Goal: Check status: Check status

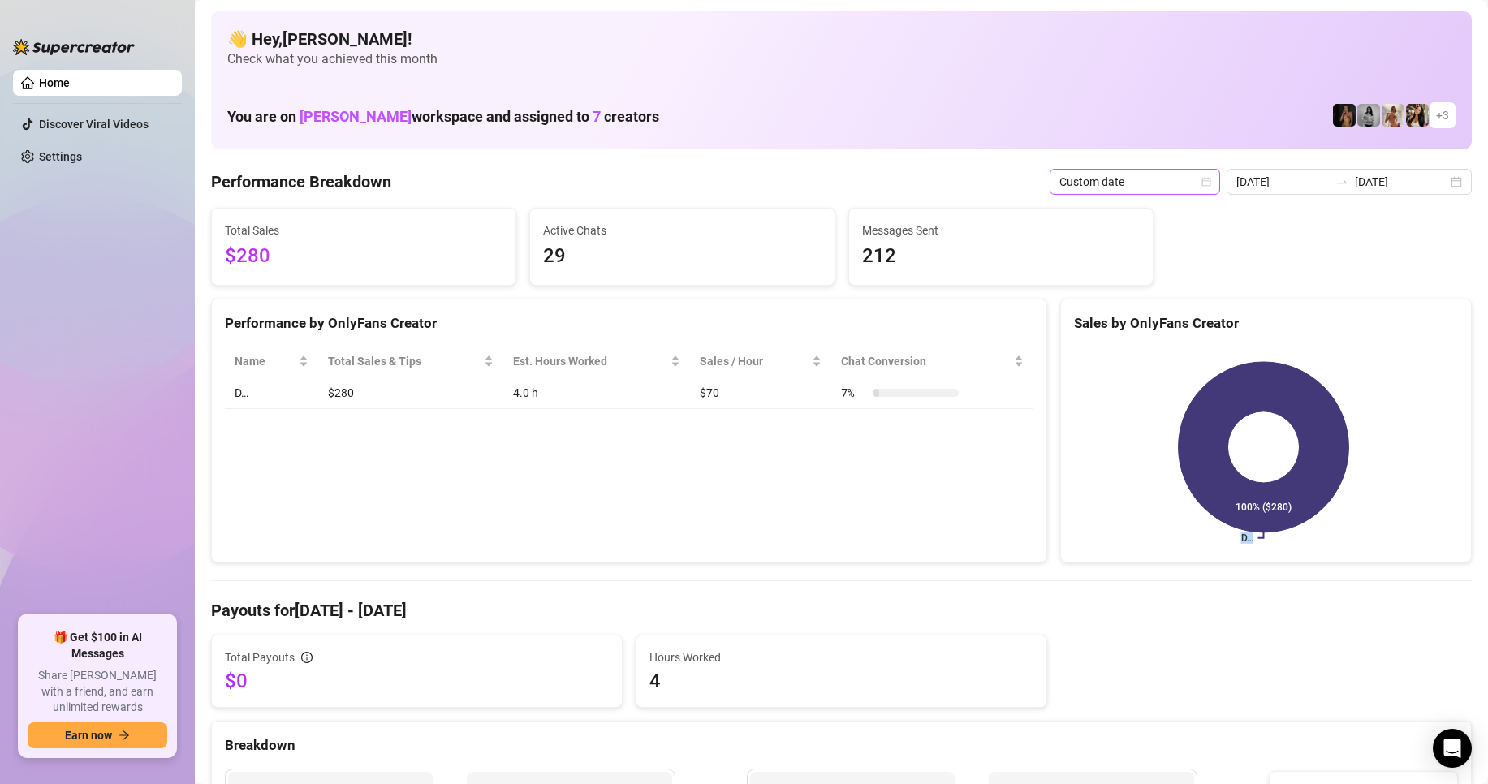
click at [1210, 178] on icon "calendar" at bounding box center [1206, 182] width 10 height 10
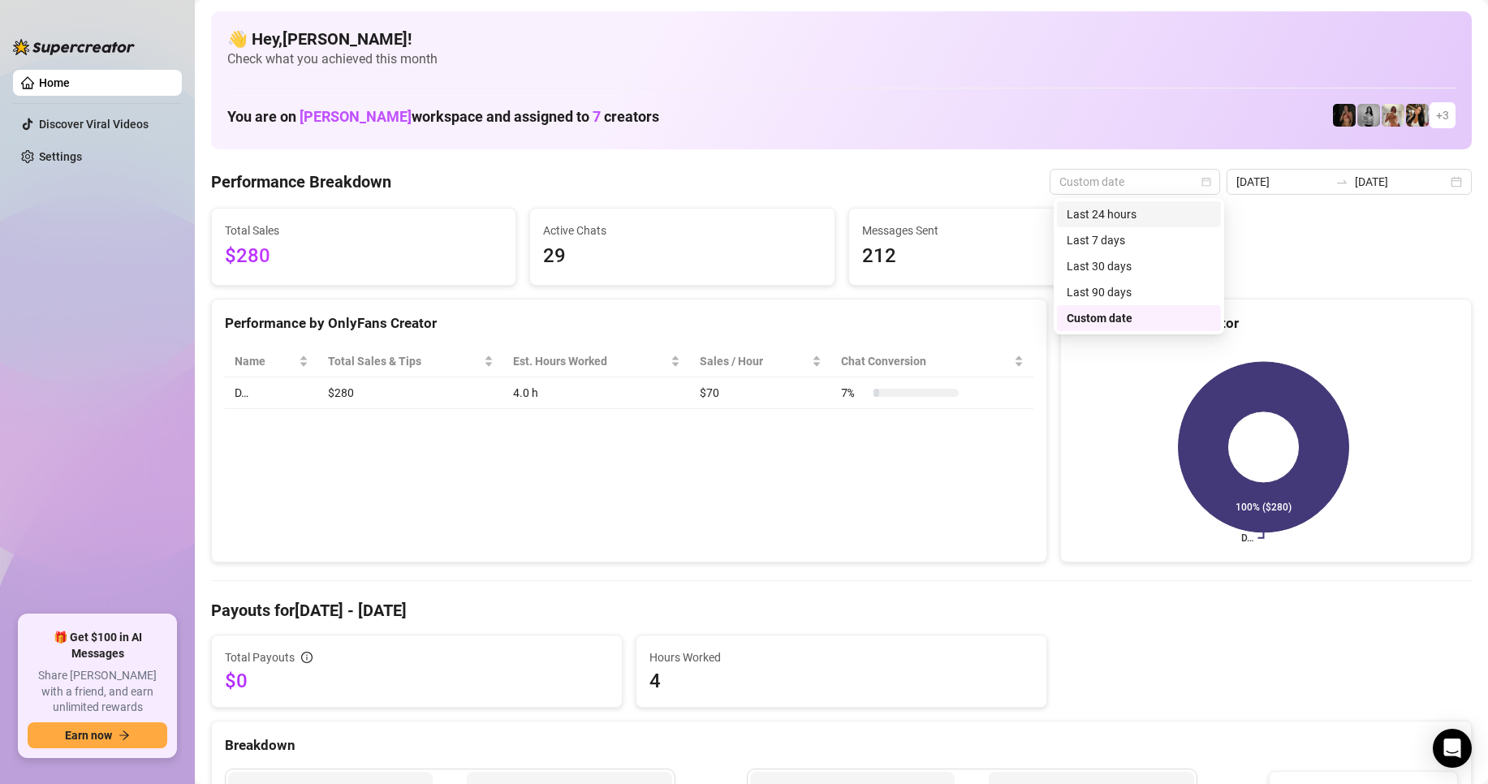
click at [1154, 212] on div "Last 24 hours" at bounding box center [1139, 214] width 144 height 18
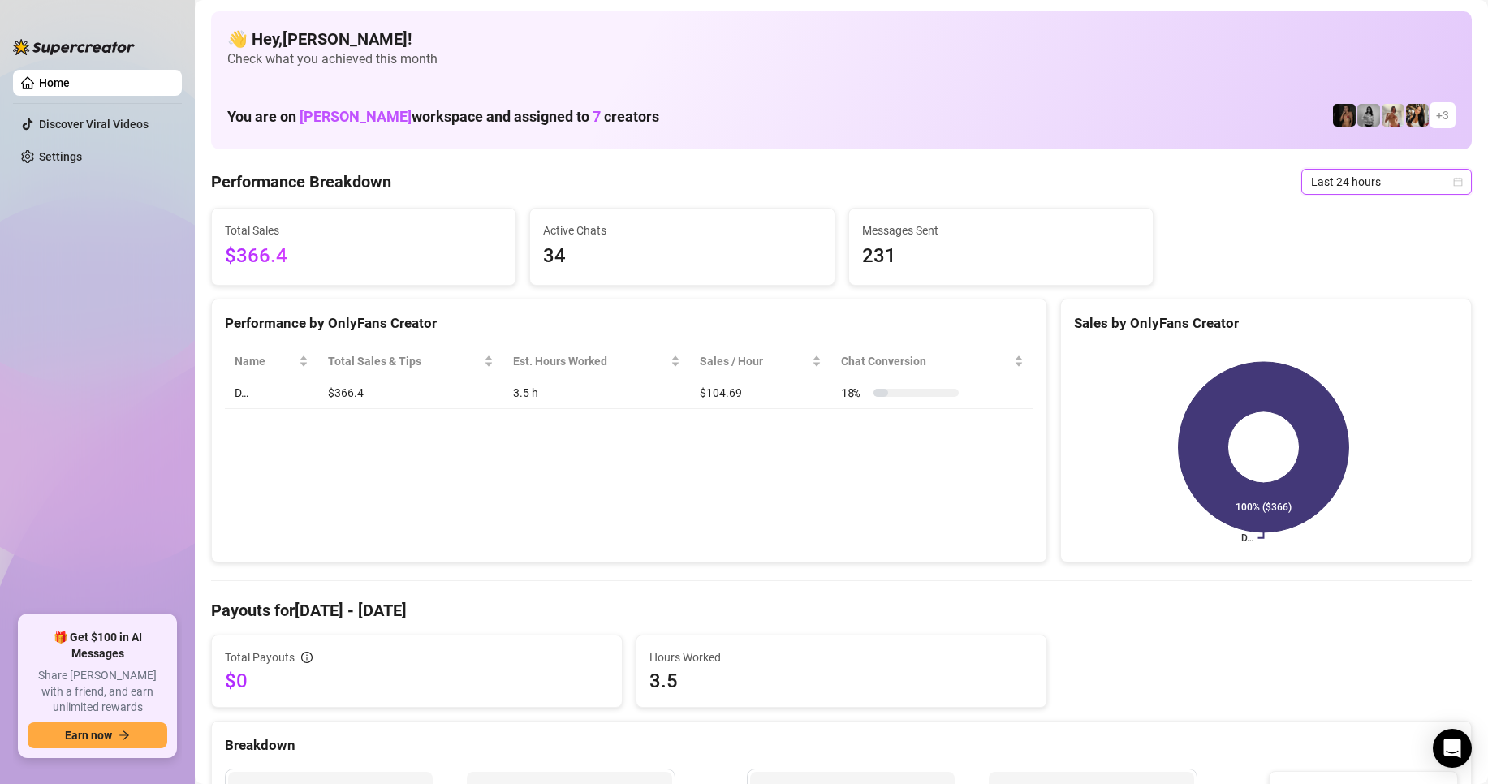
click at [1453, 183] on icon "calendar" at bounding box center [1458, 182] width 10 height 10
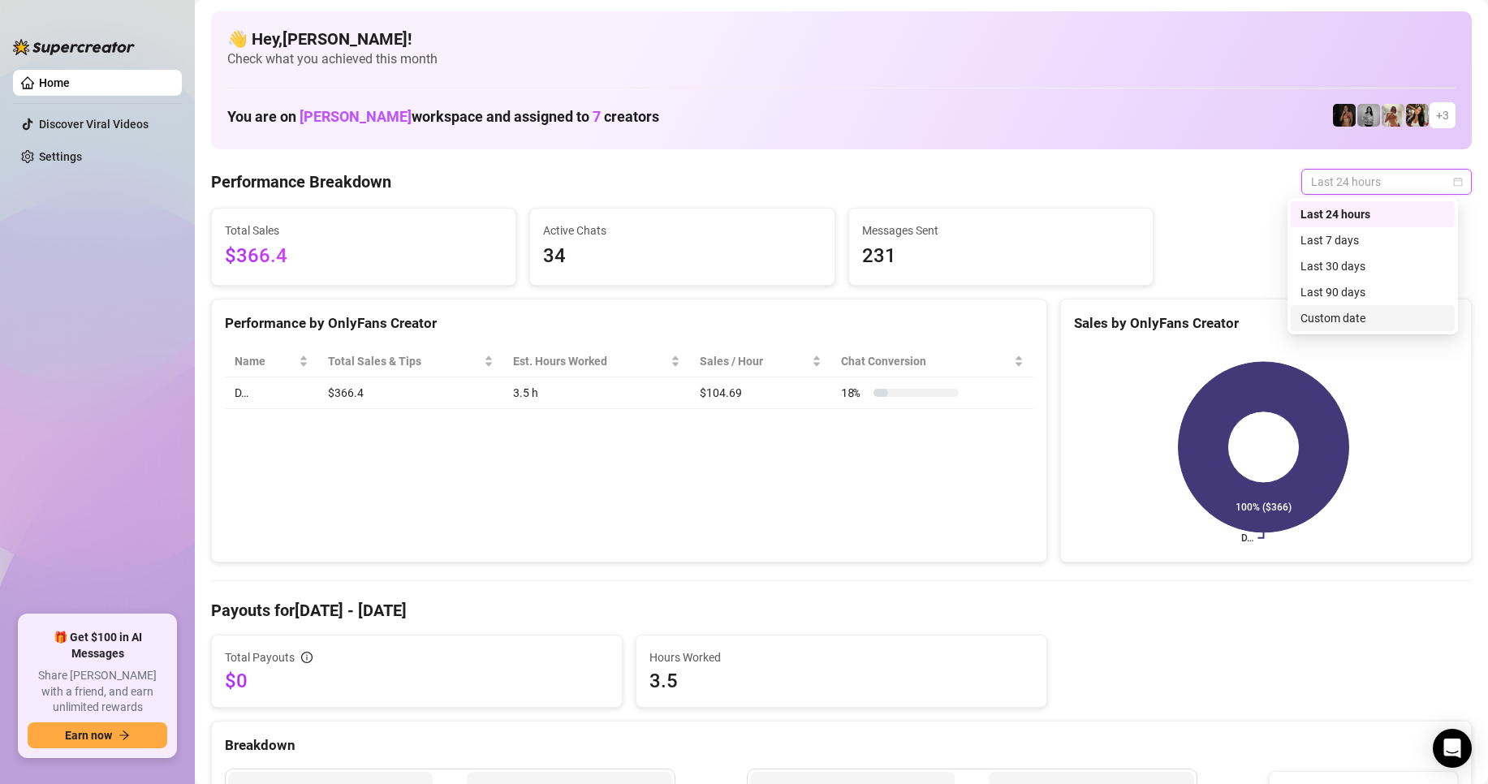
click at [1366, 311] on div "Custom date" at bounding box center [1372, 318] width 144 height 18
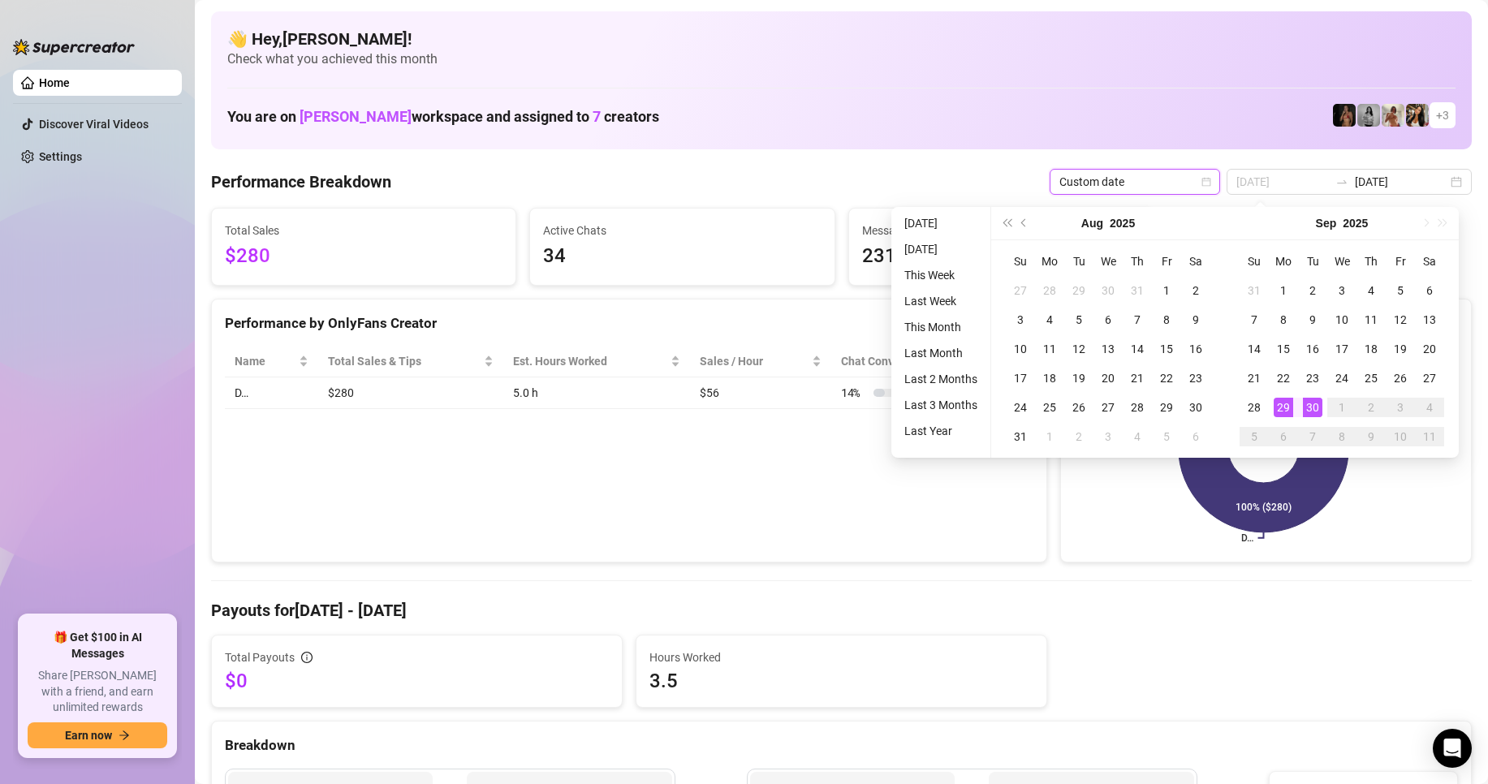
click at [1282, 402] on div "29" at bounding box center [1283, 407] width 19 height 19
click at [1317, 407] on div "30" at bounding box center [1312, 407] width 19 height 19
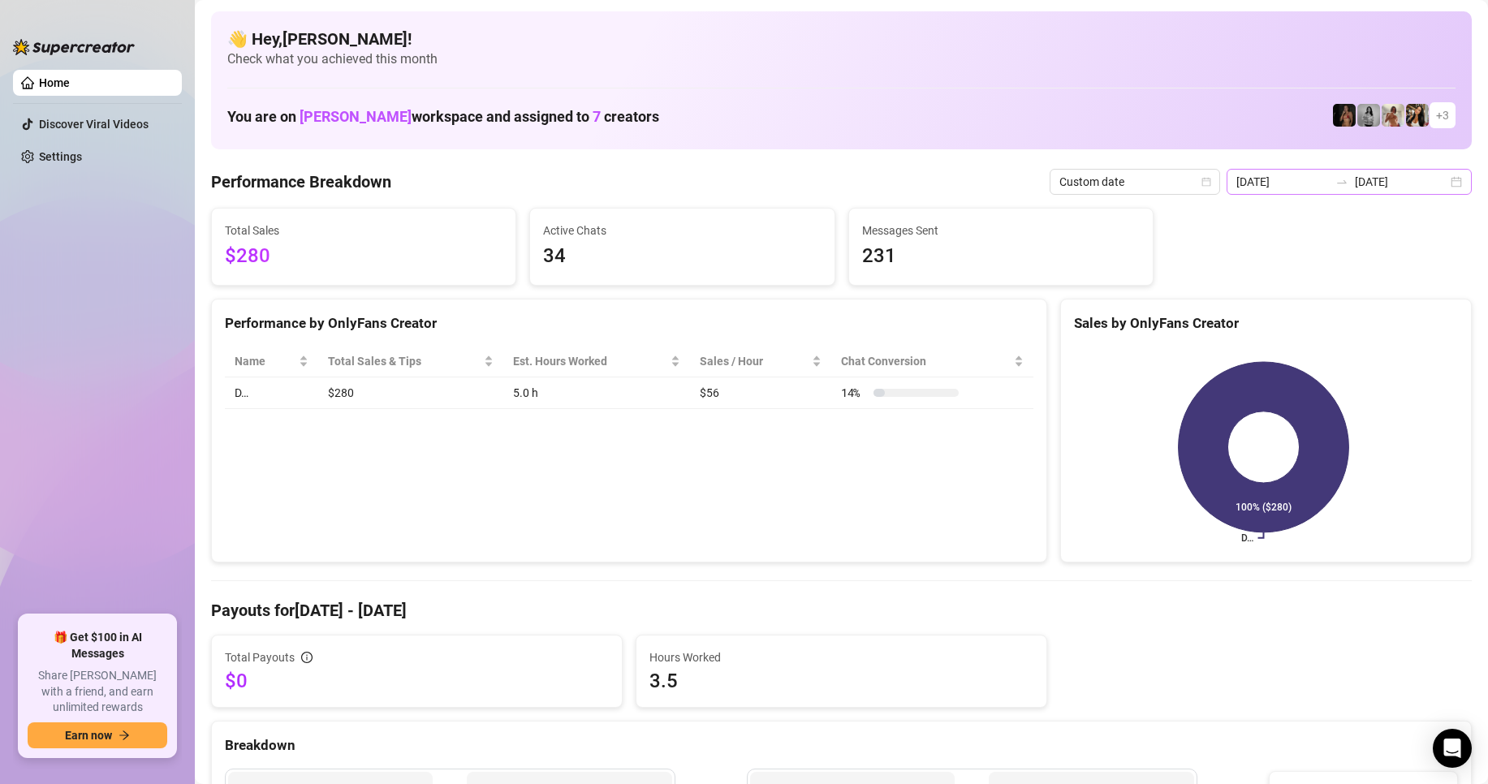
click at [1434, 183] on div "[DATE] [DATE]" at bounding box center [1349, 182] width 245 height 26
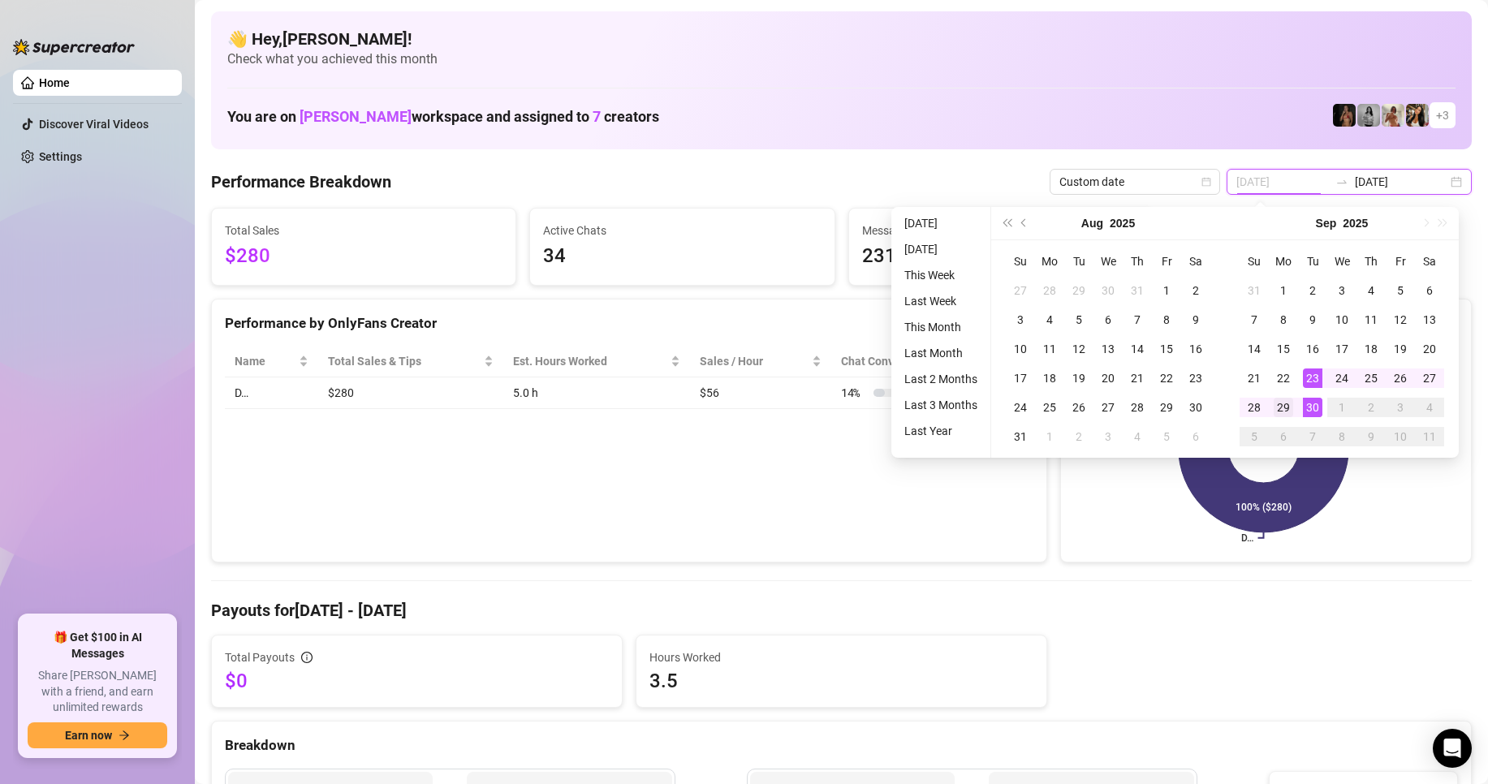
type input "[DATE]"
click at [1291, 404] on div "29" at bounding box center [1283, 407] width 19 height 19
click at [1304, 404] on div "30" at bounding box center [1312, 407] width 19 height 19
click at [1305, 404] on icon at bounding box center [1264, 447] width 170 height 170
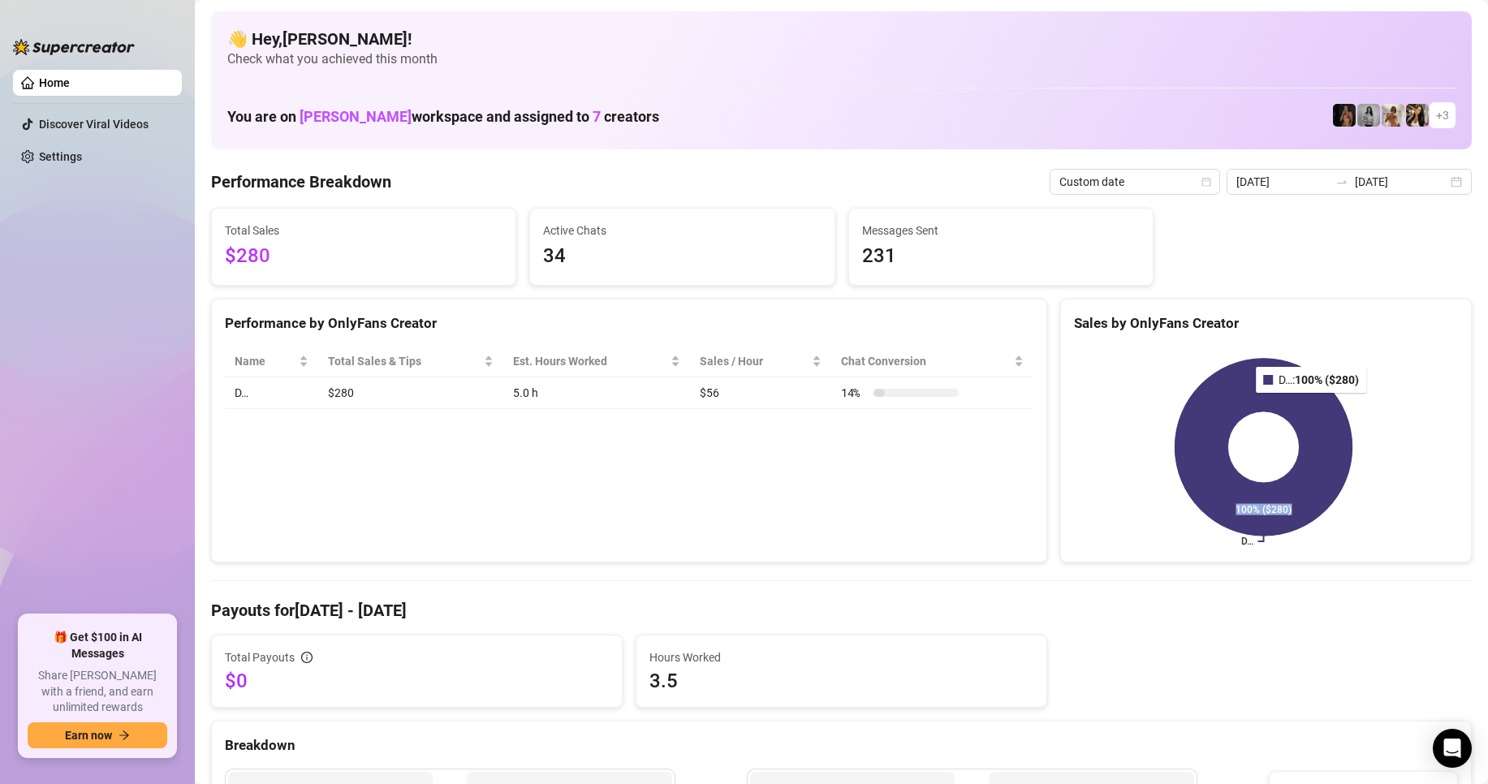
click at [1305, 404] on icon at bounding box center [1264, 448] width 178 height 178
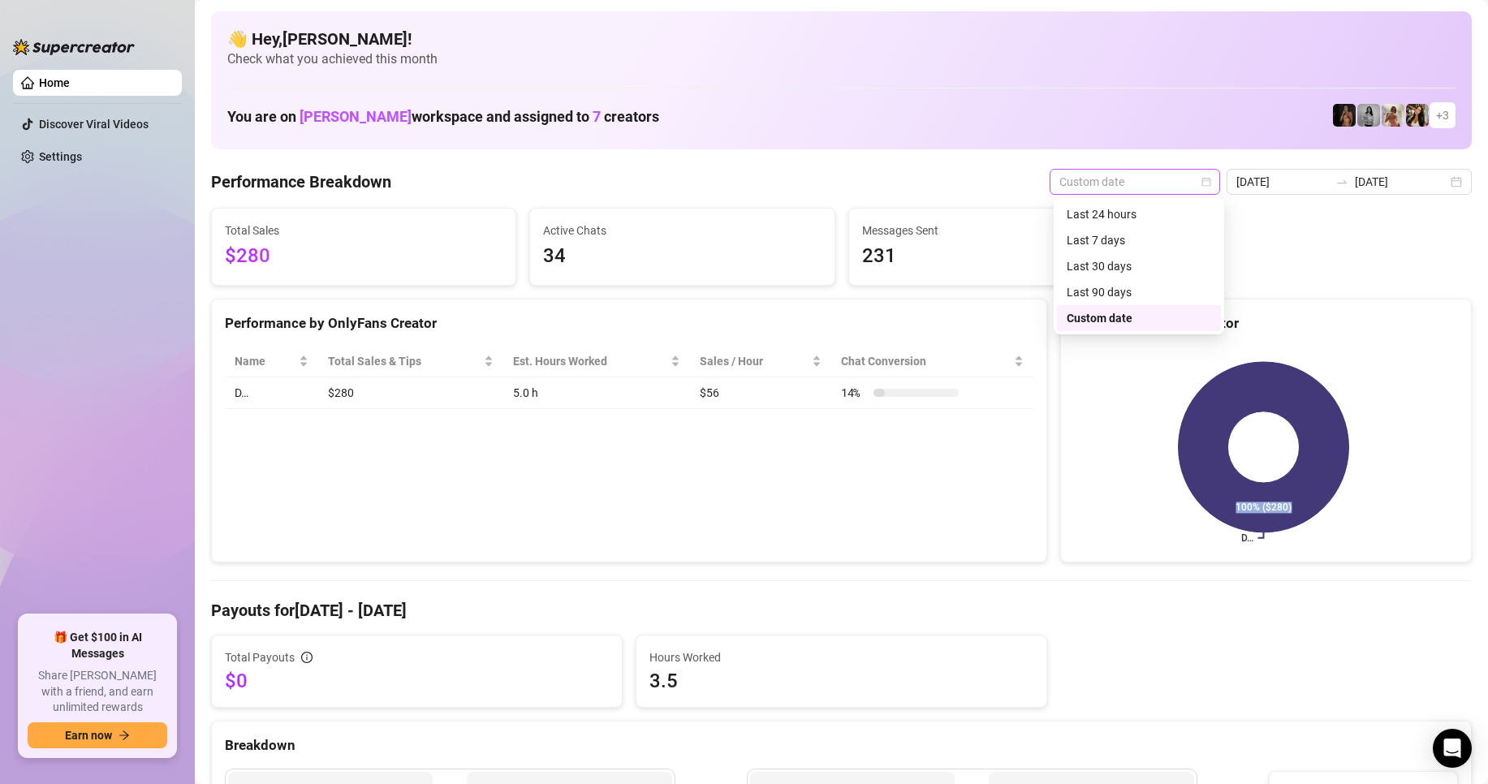
click at [1217, 179] on div "Custom date" at bounding box center [1135, 182] width 170 height 26
click at [1191, 214] on div "Last 24 hours" at bounding box center [1139, 214] width 144 height 18
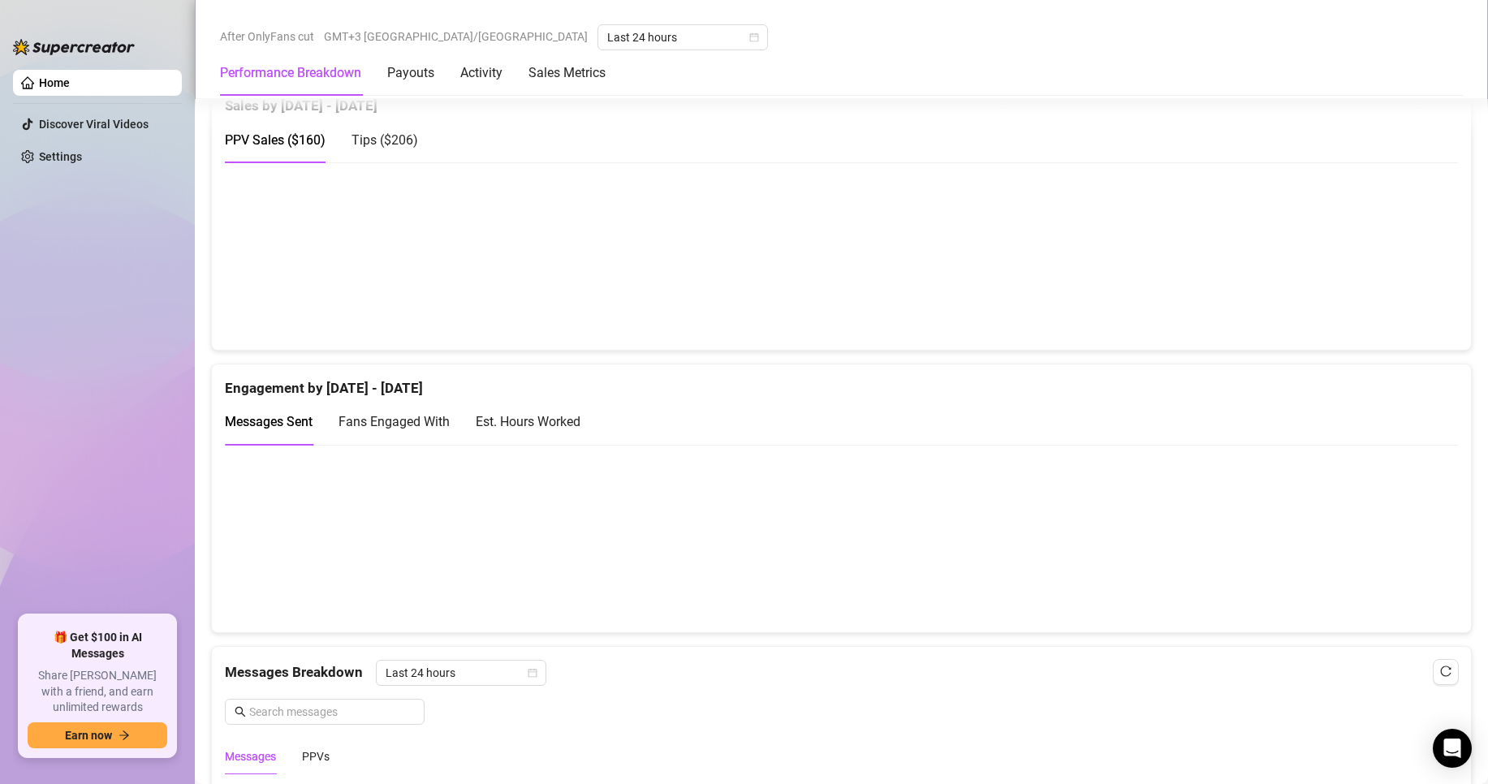
scroll to position [893, 0]
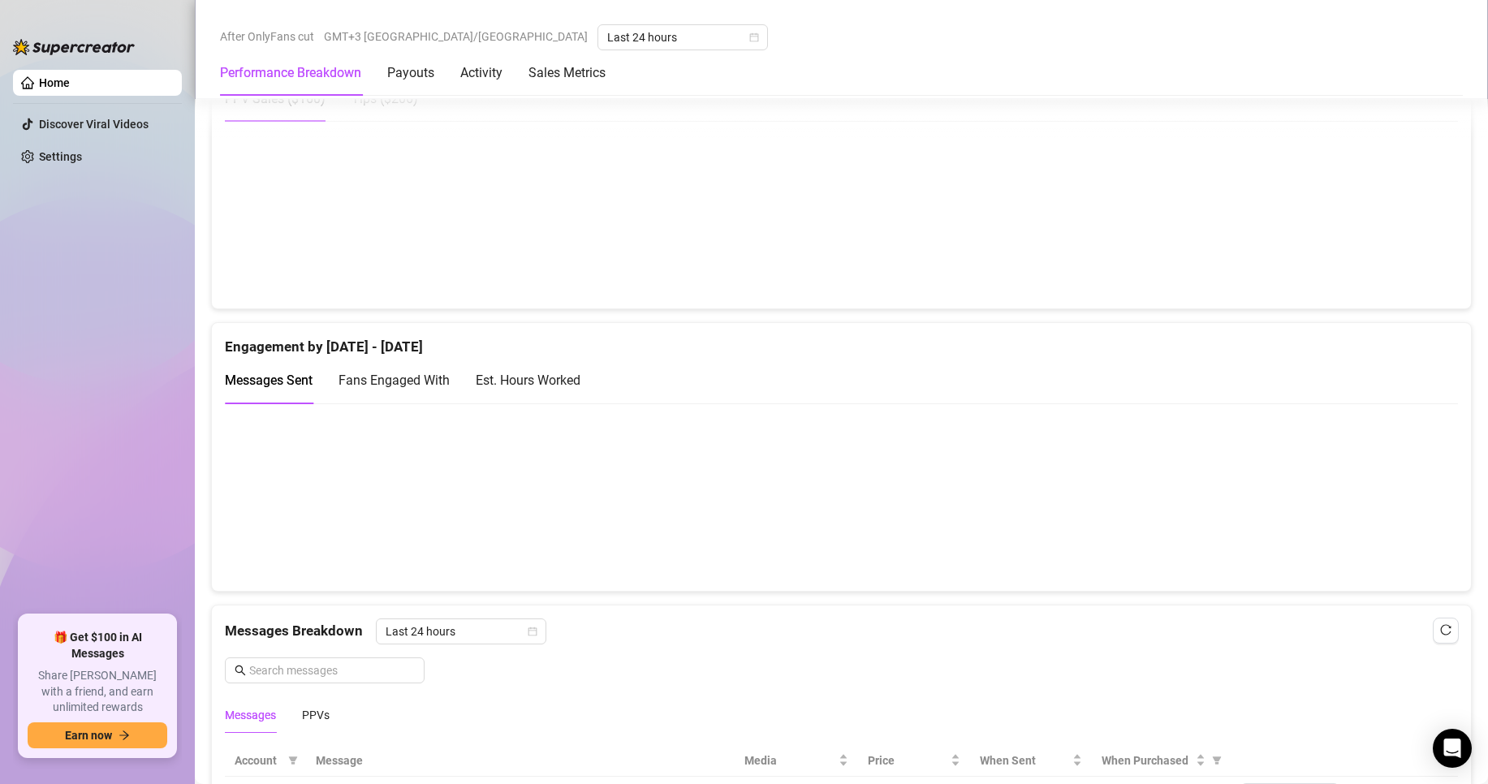
drag, startPoint x: 527, startPoint y: 459, endPoint x: 572, endPoint y: 464, distance: 45.7
click at [572, 464] on canvas at bounding box center [834, 497] width 1219 height 162
drag, startPoint x: 555, startPoint y: 478, endPoint x: 526, endPoint y: 498, distance: 35.6
click at [527, 498] on canvas at bounding box center [834, 497] width 1219 height 162
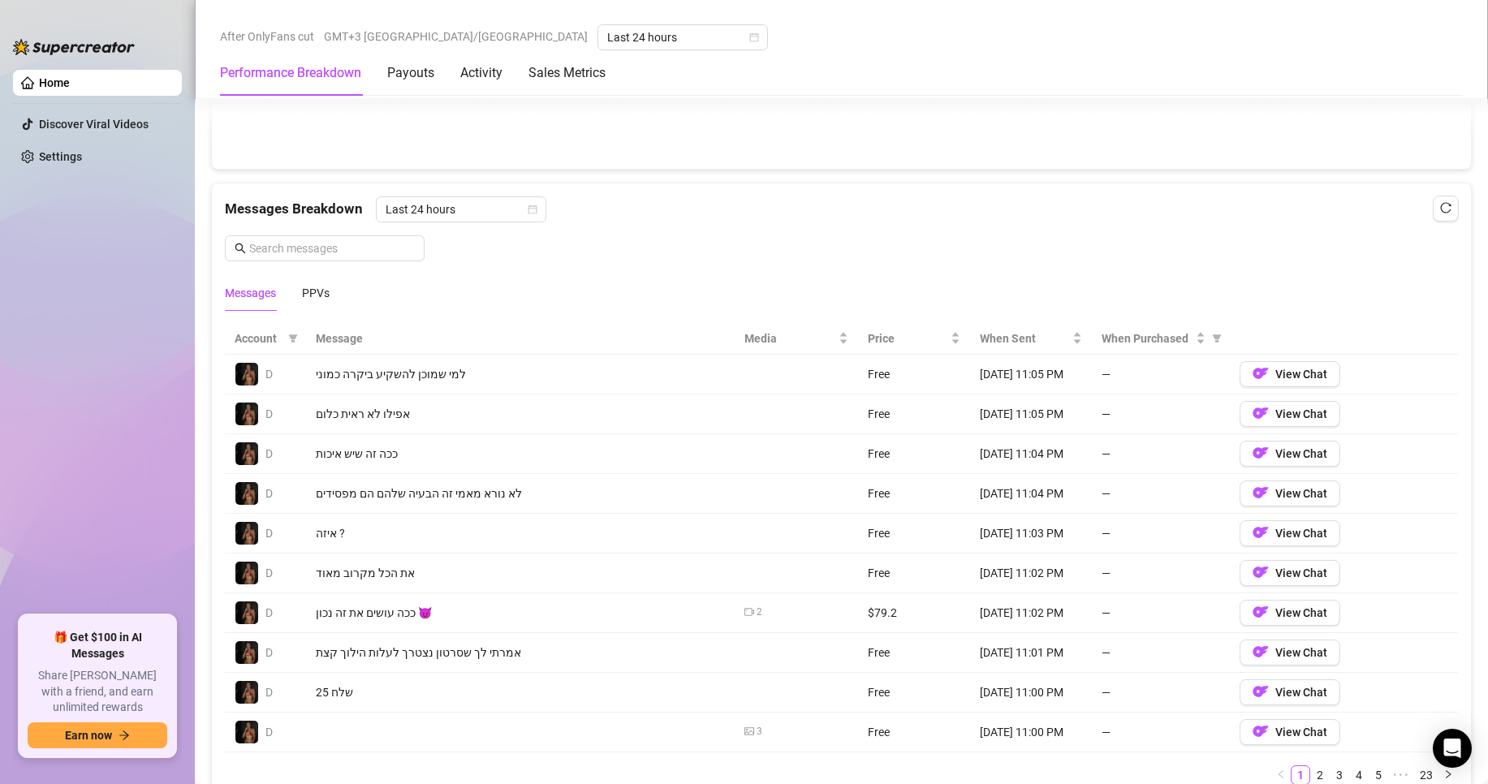
scroll to position [1624, 0]
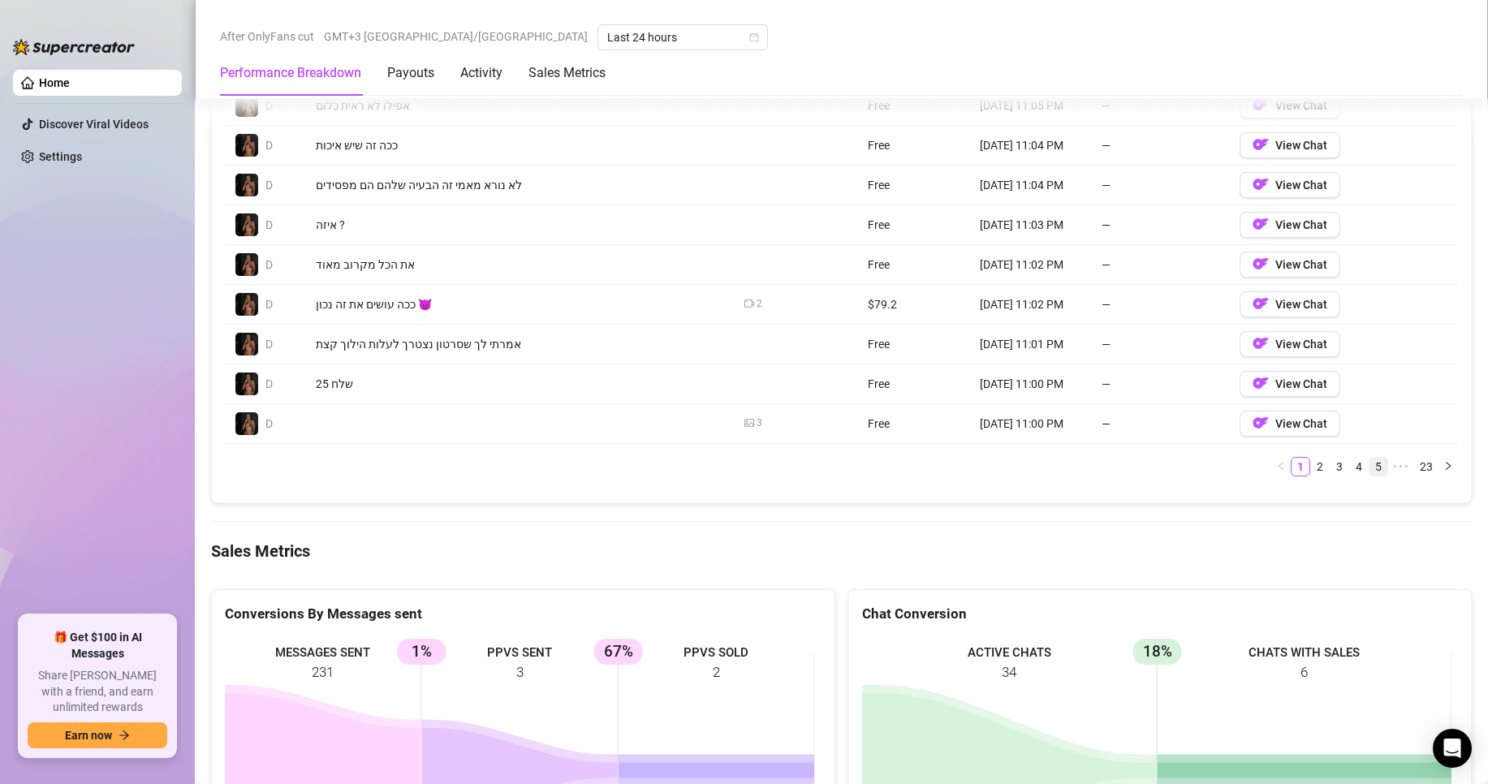
click at [1369, 464] on link "5" at bounding box center [1378, 467] width 18 height 18
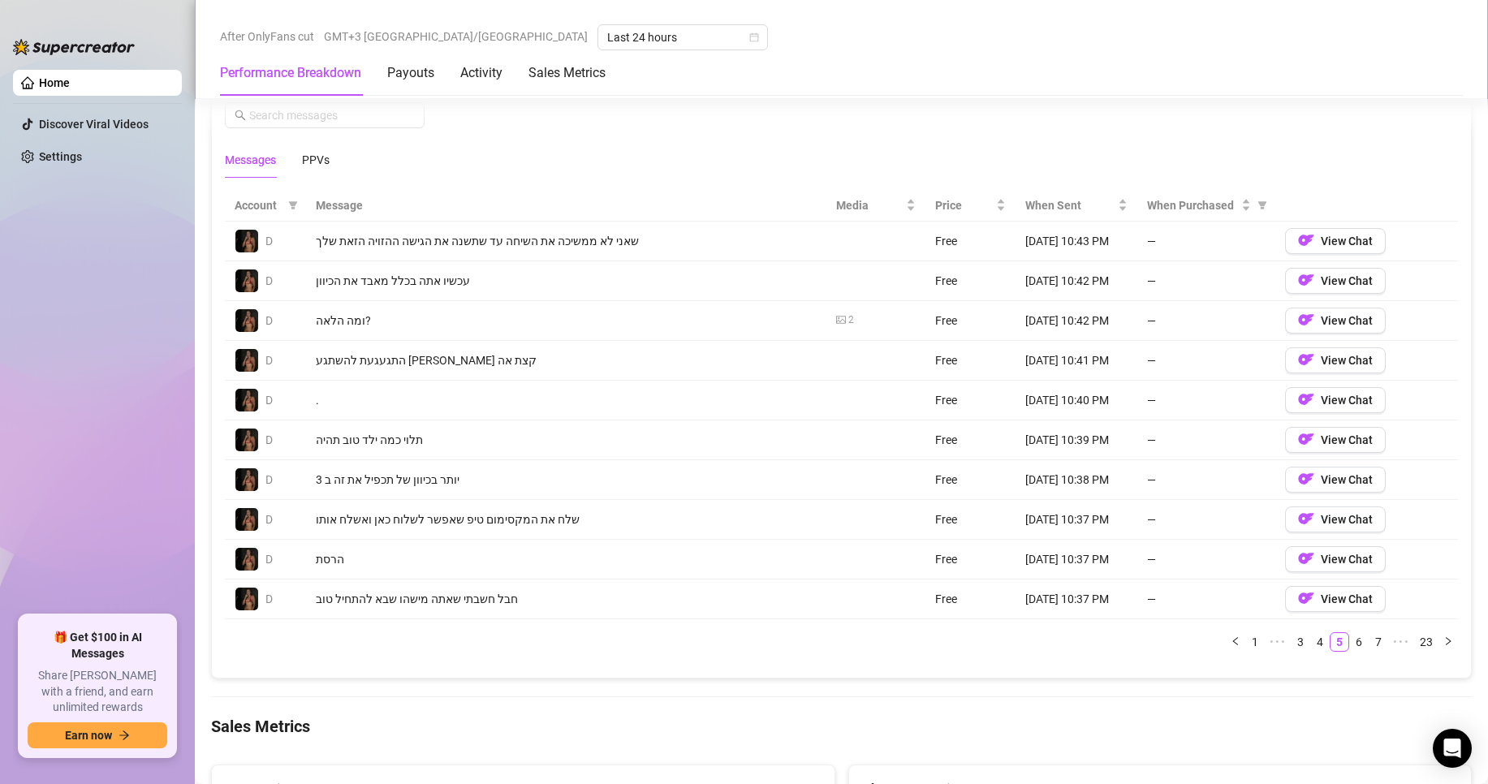
scroll to position [1299, 0]
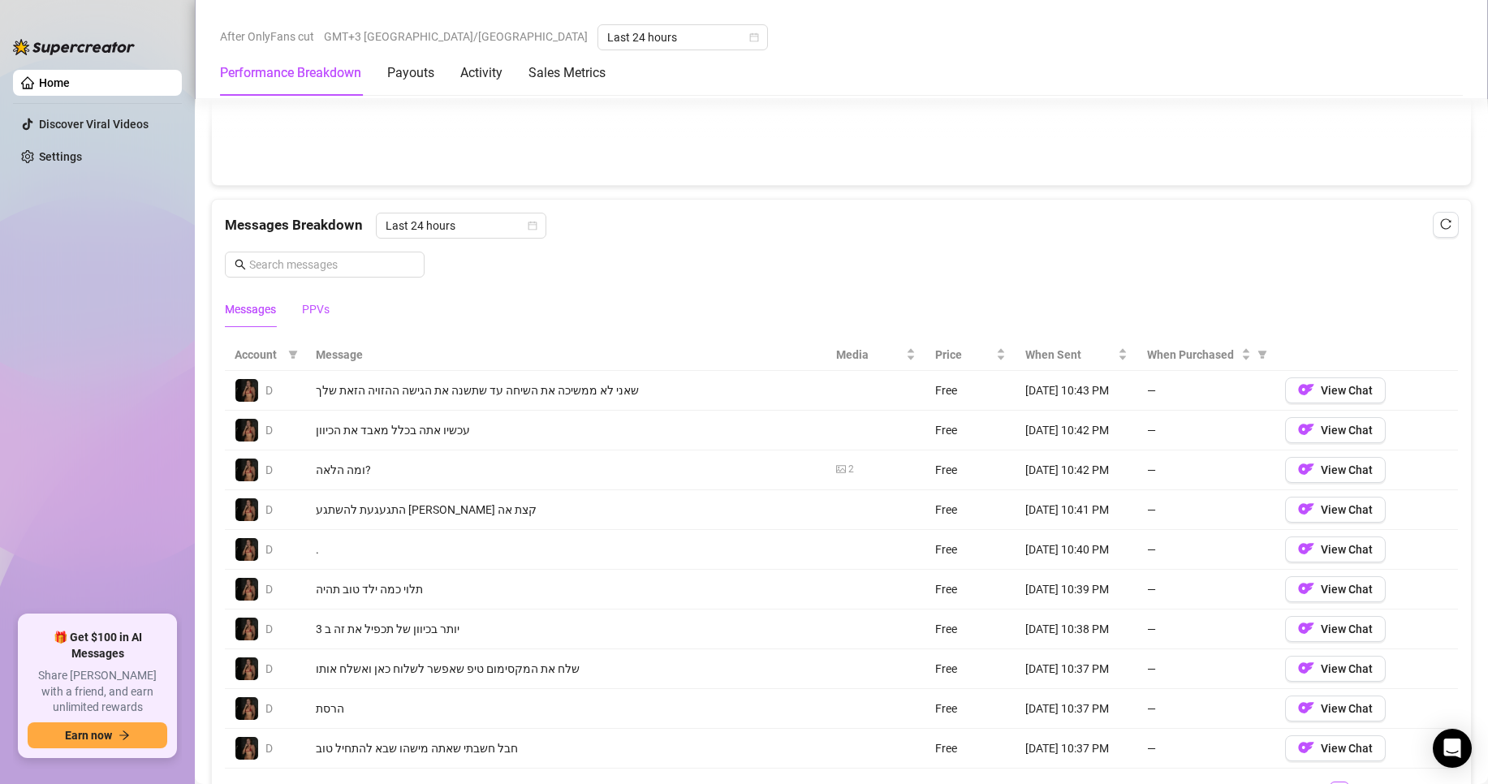
click at [325, 307] on div "PPVs" at bounding box center [316, 309] width 28 height 18
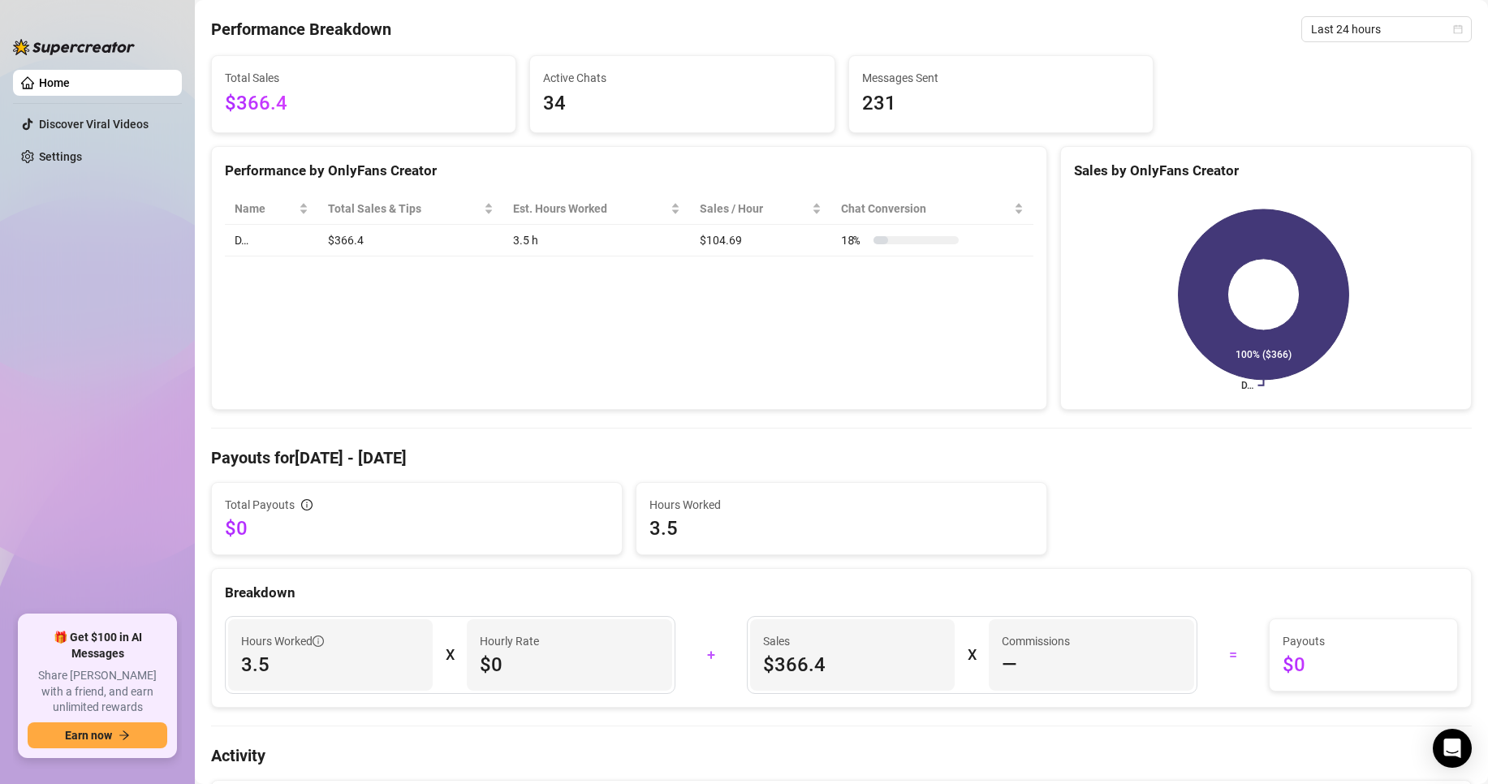
scroll to position [0, 0]
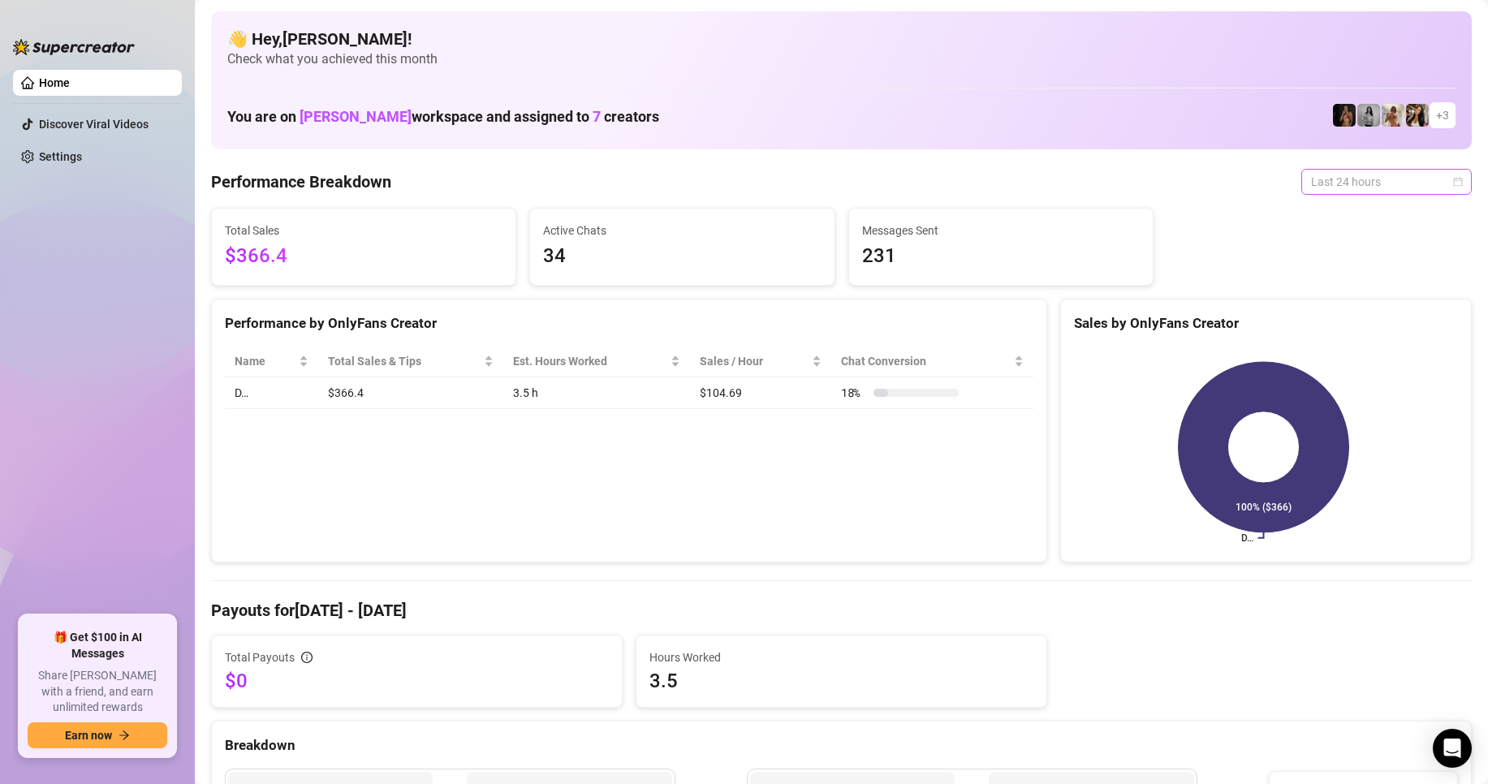
click at [1428, 183] on span "Last 24 hours" at bounding box center [1386, 182] width 151 height 24
click at [1339, 310] on div "Custom date" at bounding box center [1372, 318] width 144 height 18
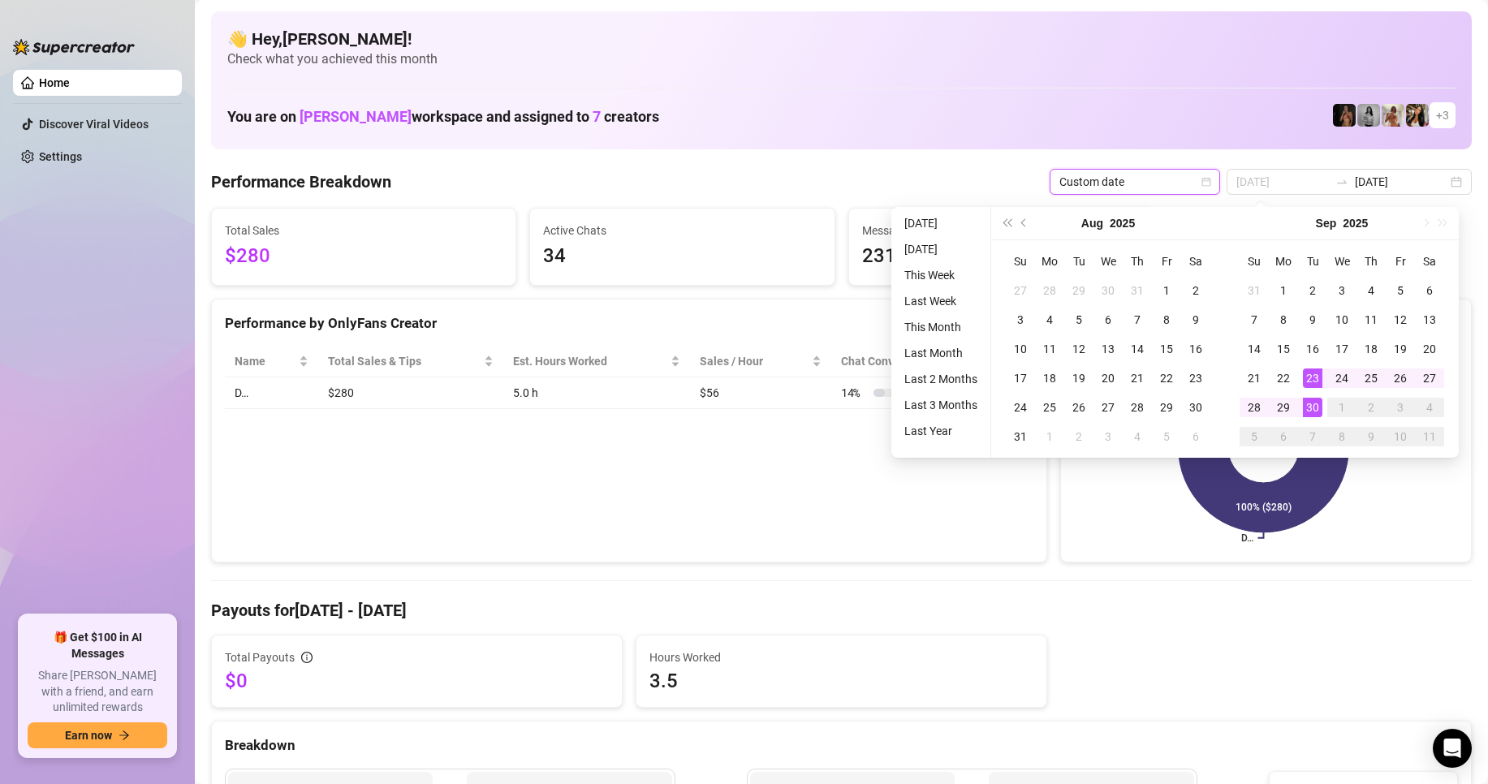
type input "[DATE]"
click at [1312, 404] on div "30" at bounding box center [1312, 407] width 19 height 19
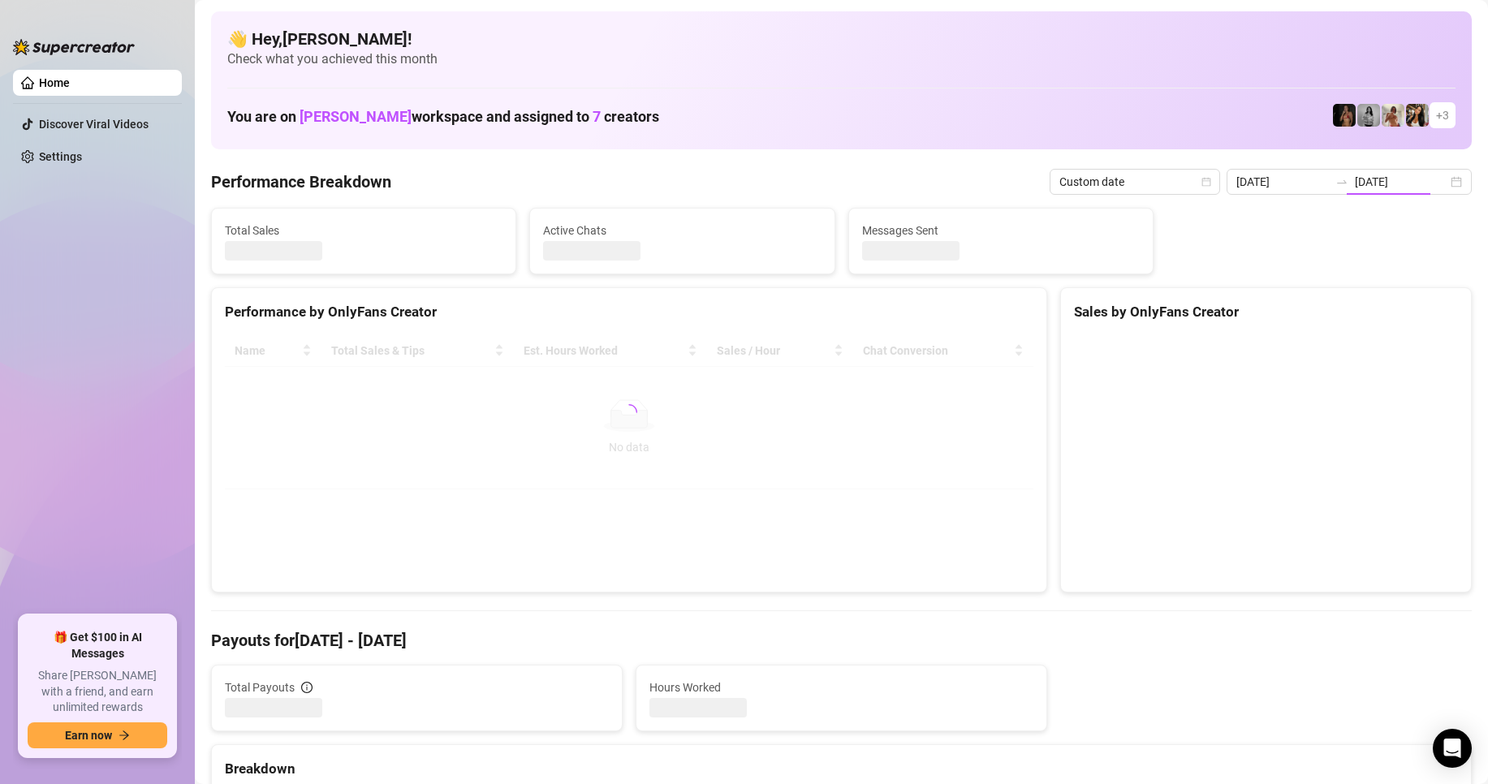
type input "[DATE]"
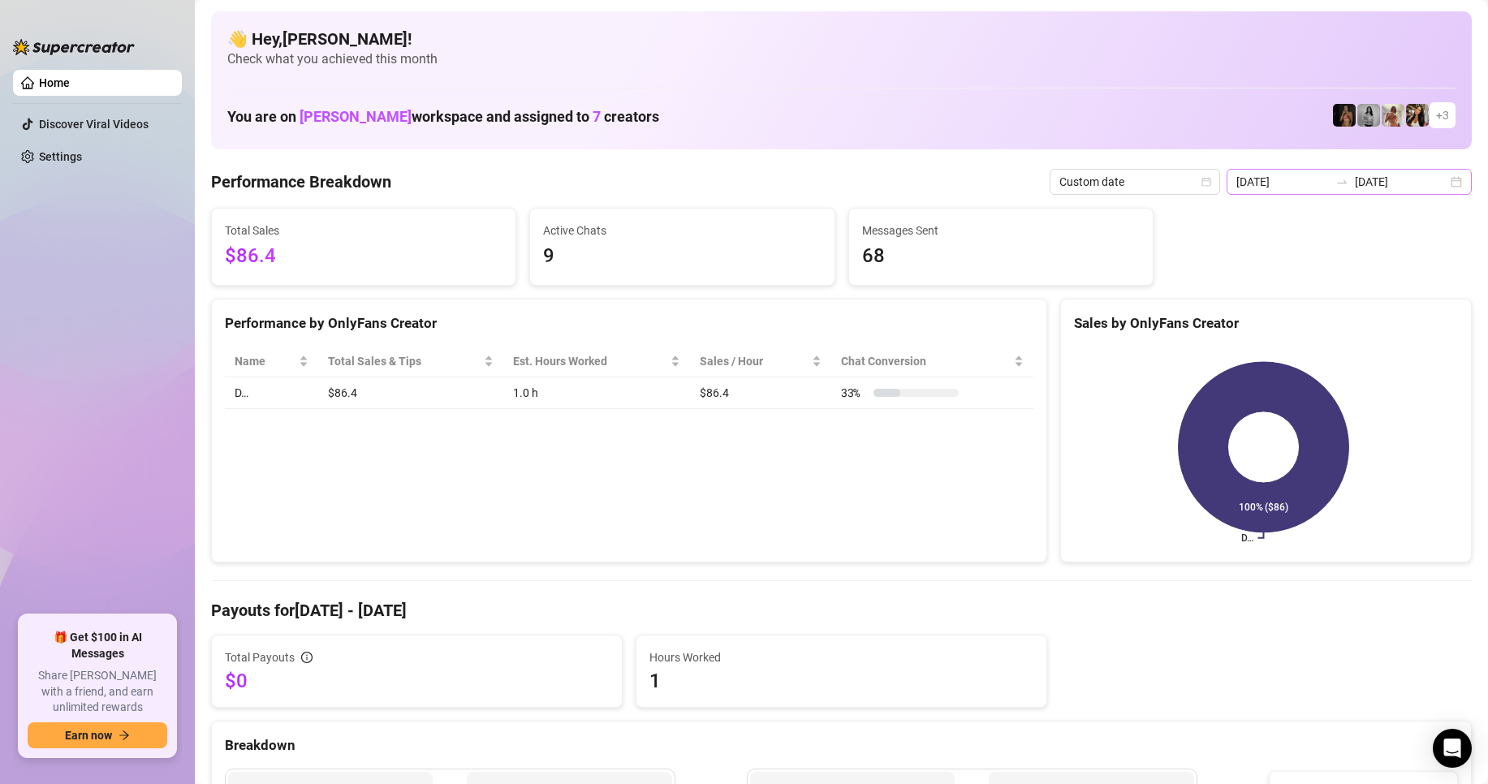
click at [1439, 187] on div "[DATE] [DATE]" at bounding box center [1349, 182] width 245 height 26
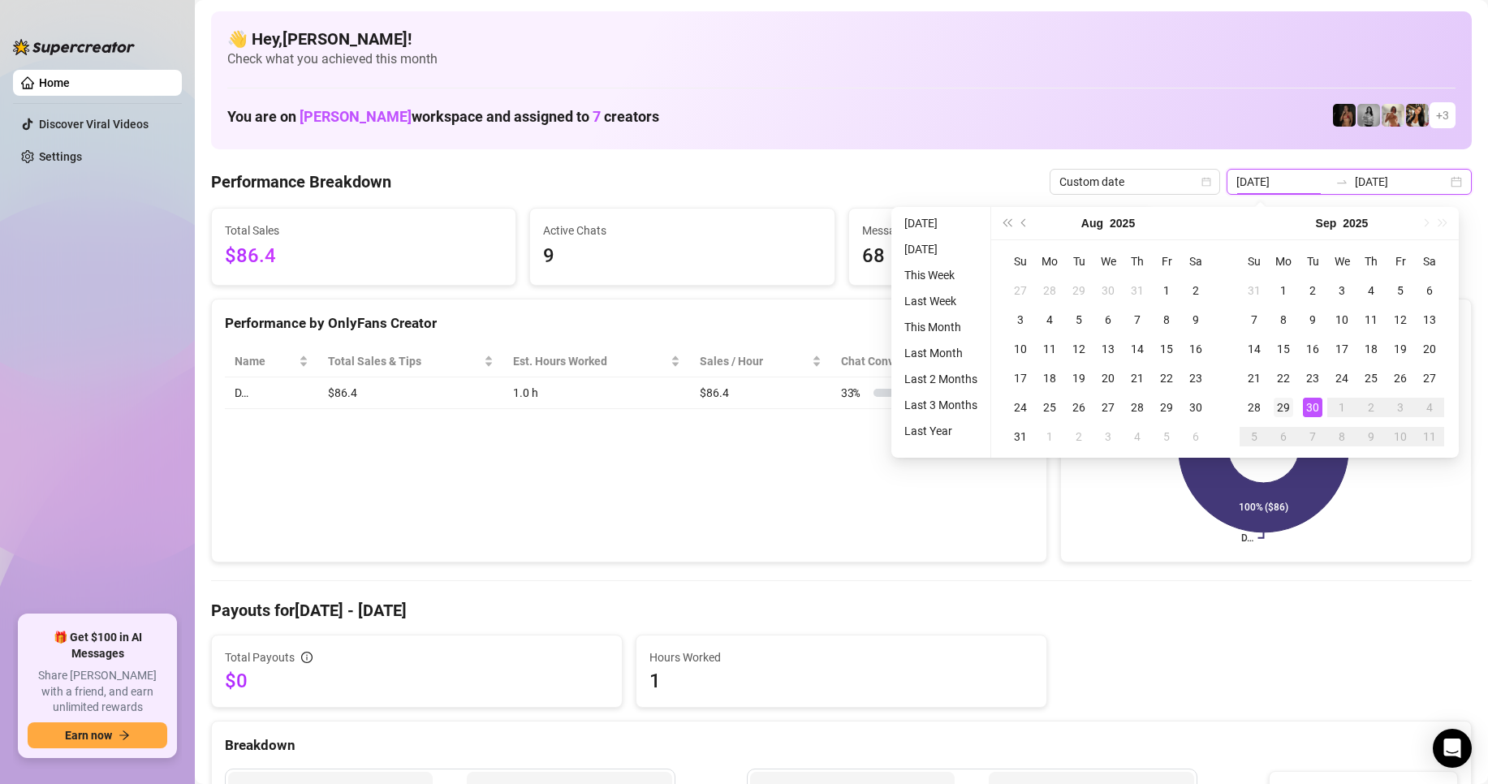
type input "[DATE]"
click at [1287, 408] on div "29" at bounding box center [1283, 407] width 19 height 19
type input "[DATE]"
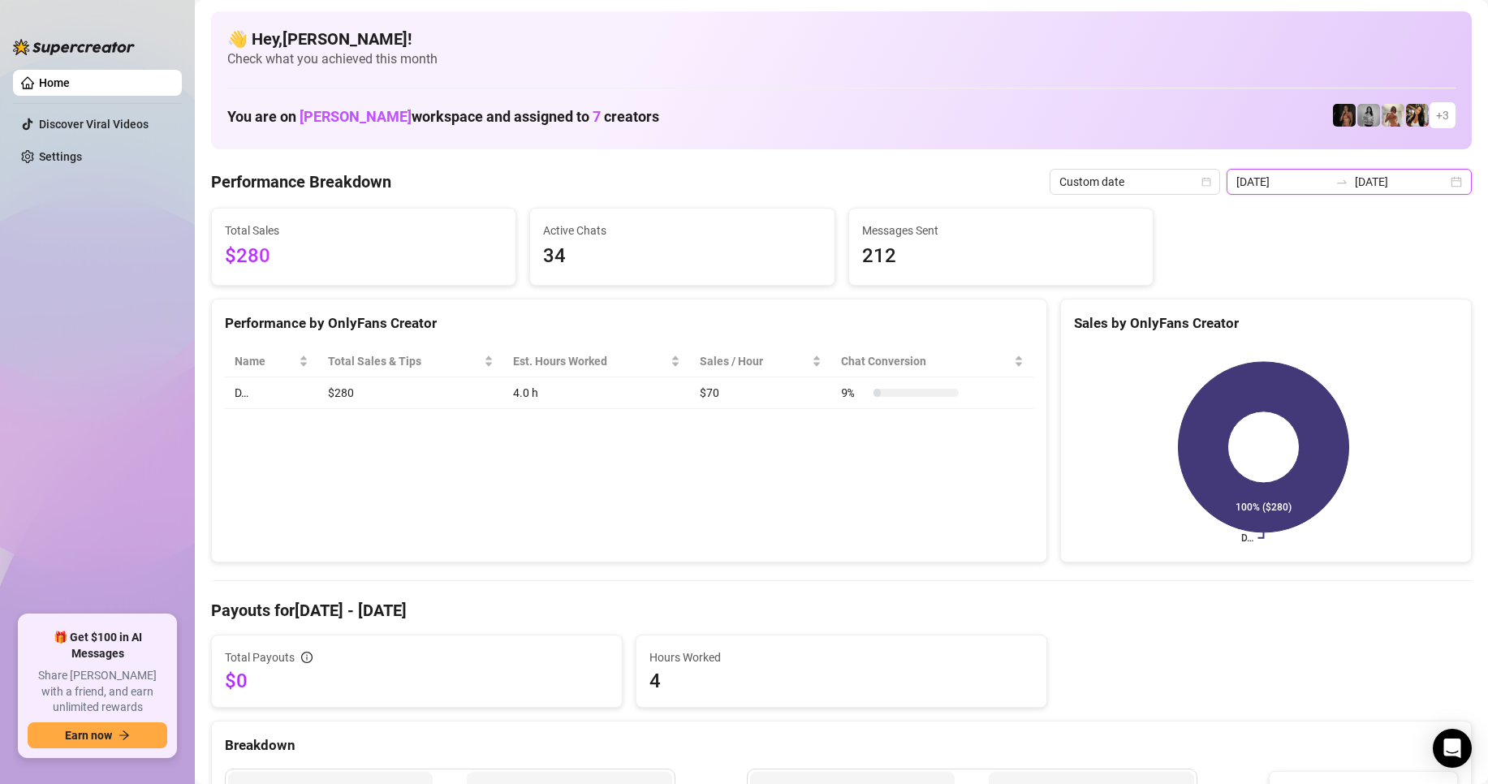
click at [1407, 179] on input "[DATE]" at bounding box center [1401, 182] width 93 height 18
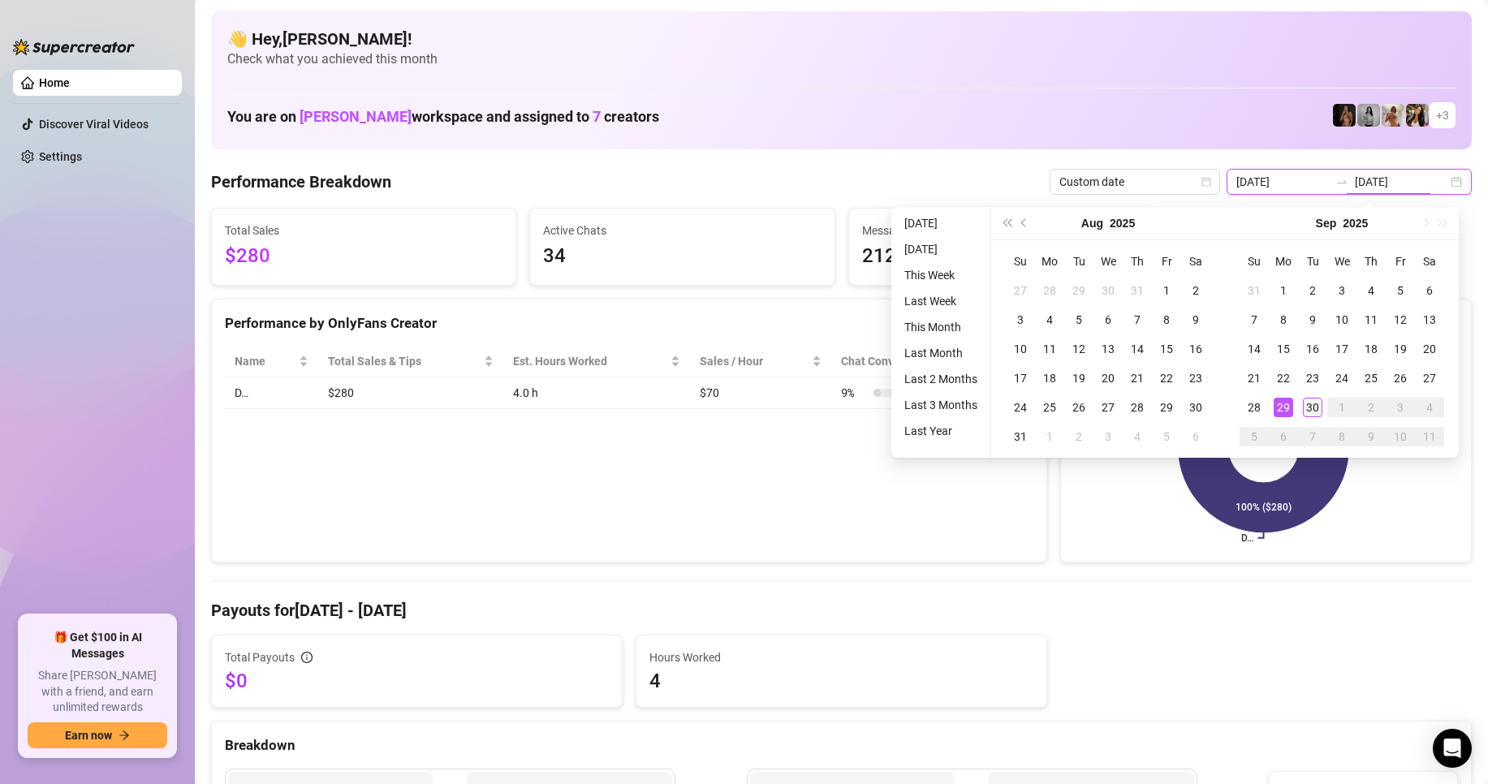
type input "[DATE]"
click at [1318, 412] on div "30" at bounding box center [1312, 407] width 19 height 19
click at [1277, 405] on div "29" at bounding box center [1283, 407] width 19 height 19
type input "[DATE]"
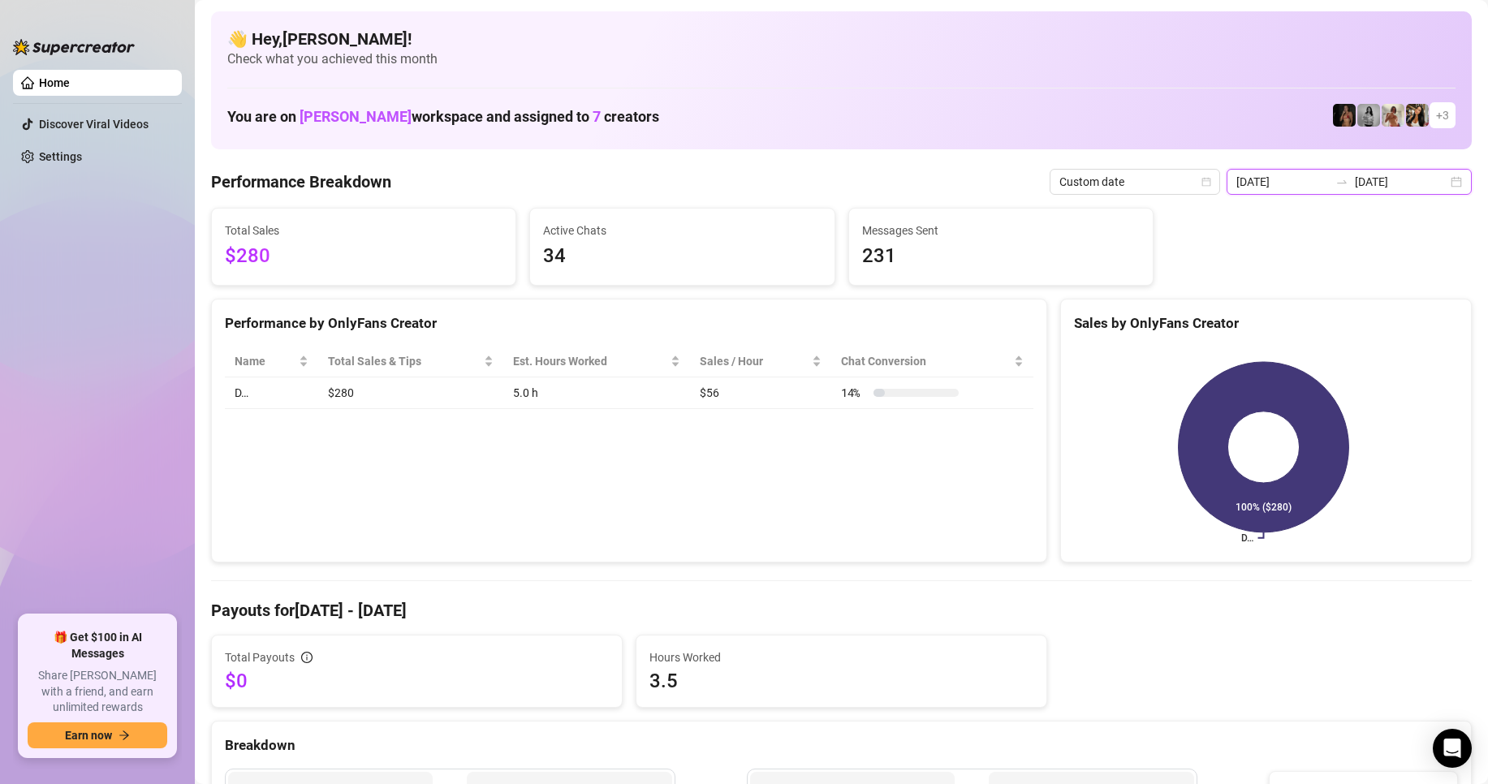
click at [1283, 182] on input "[DATE]" at bounding box center [1282, 182] width 93 height 18
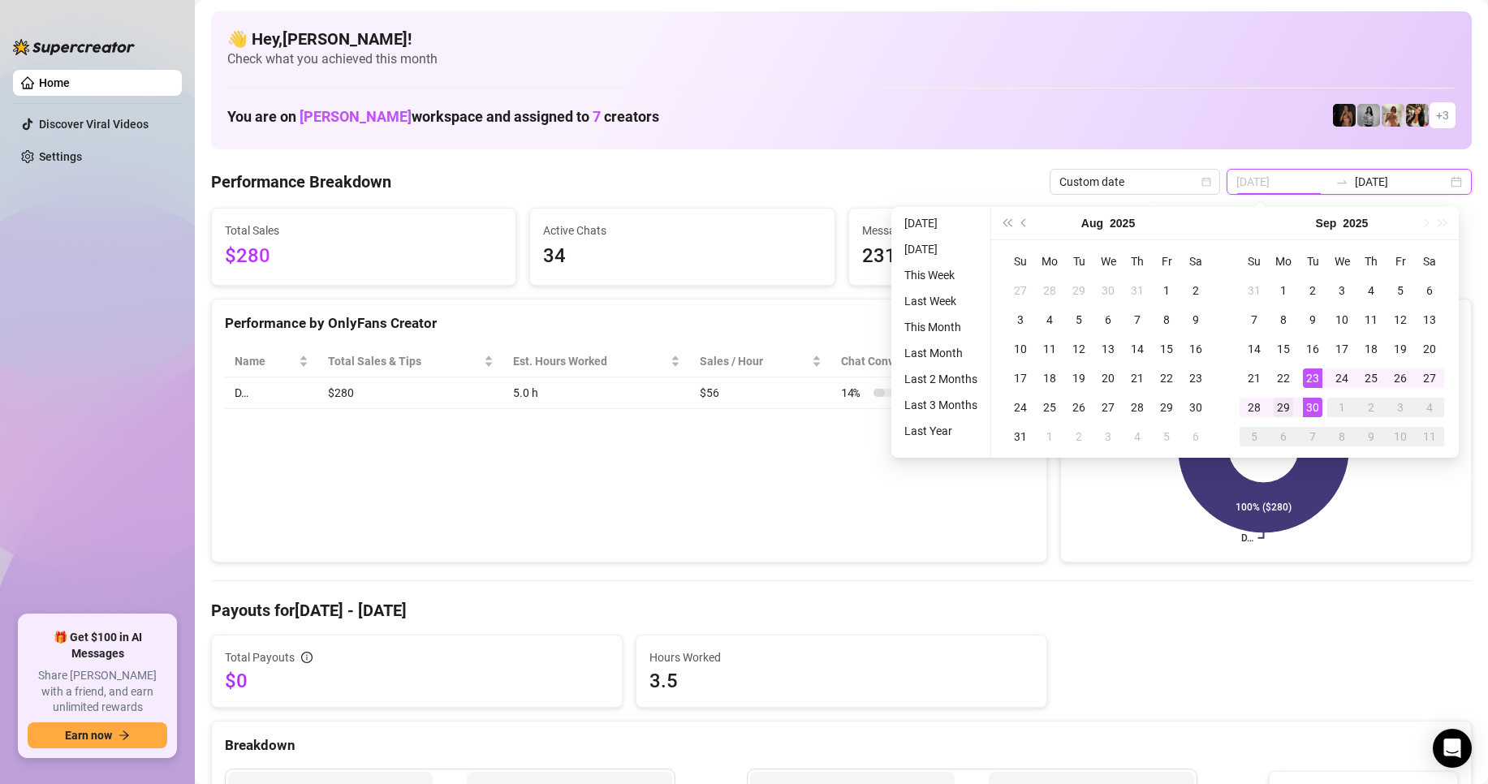
type input "[DATE]"
click at [1284, 408] on div "29" at bounding box center [1283, 407] width 19 height 19
click at [1306, 403] on div "30" at bounding box center [1312, 407] width 19 height 19
click at [1306, 403] on icon at bounding box center [1264, 447] width 170 height 170
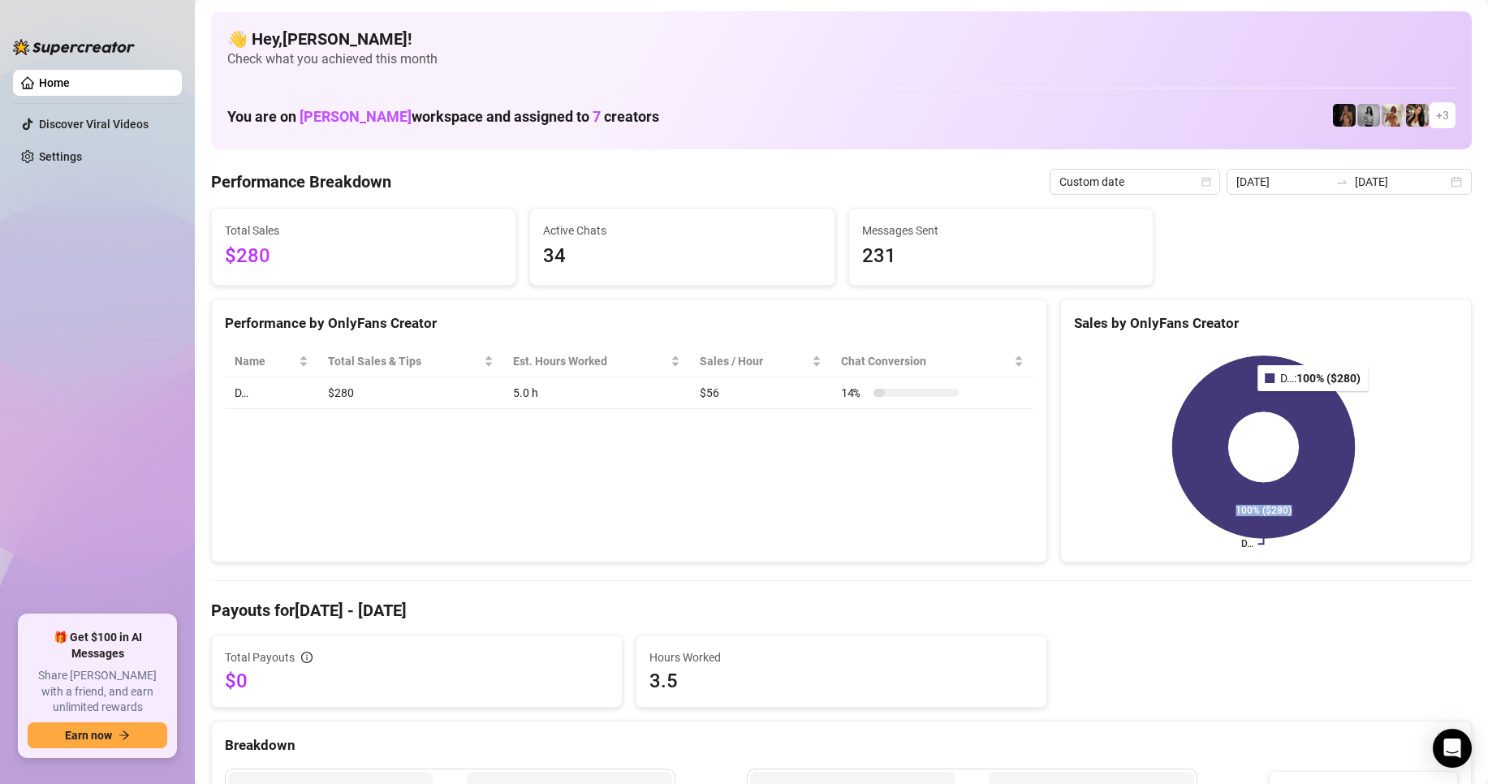
click at [1306, 403] on icon at bounding box center [1263, 447] width 183 height 183
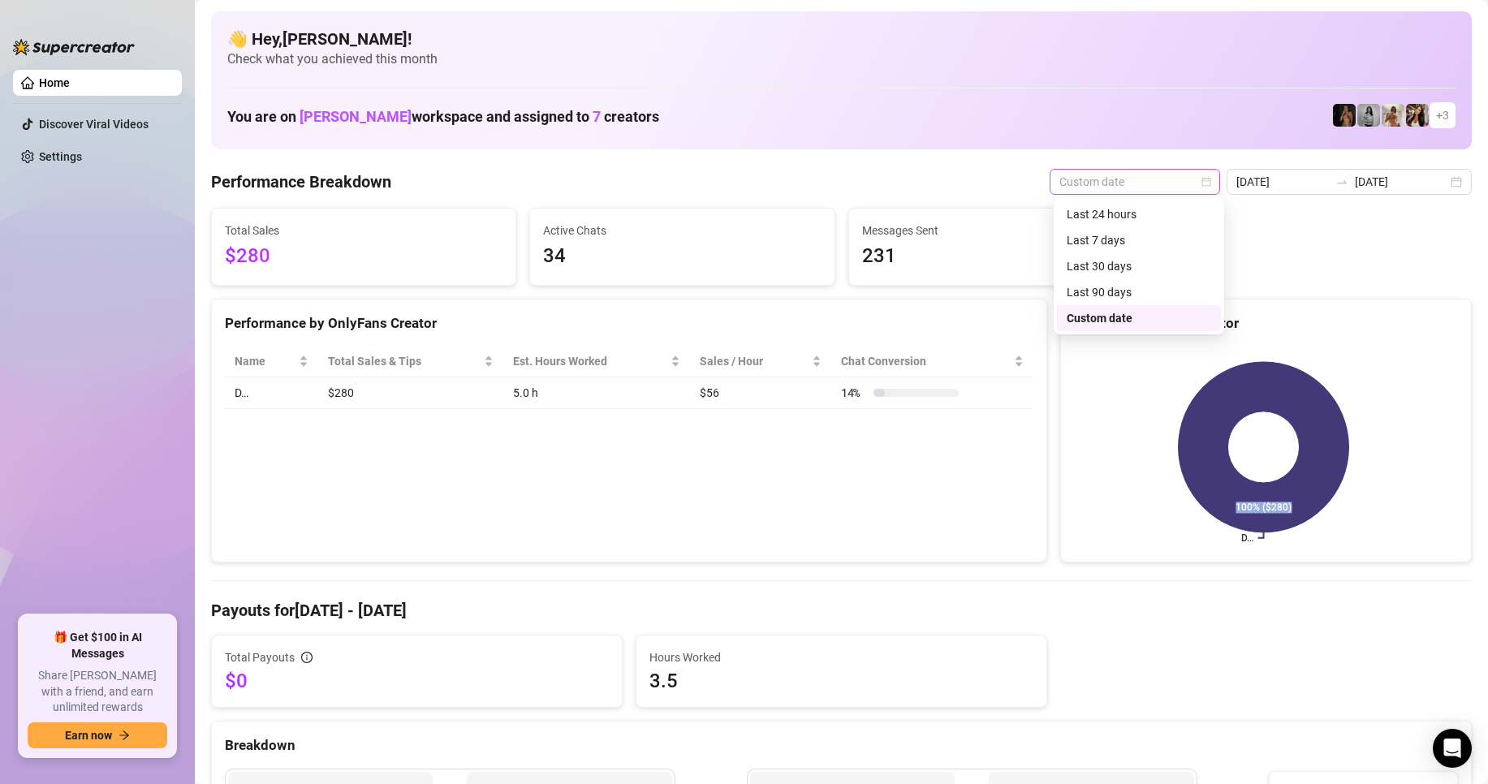
click at [1217, 174] on div "Custom date" at bounding box center [1135, 182] width 170 height 26
click at [1128, 215] on div "Last 24 hours" at bounding box center [1139, 214] width 144 height 18
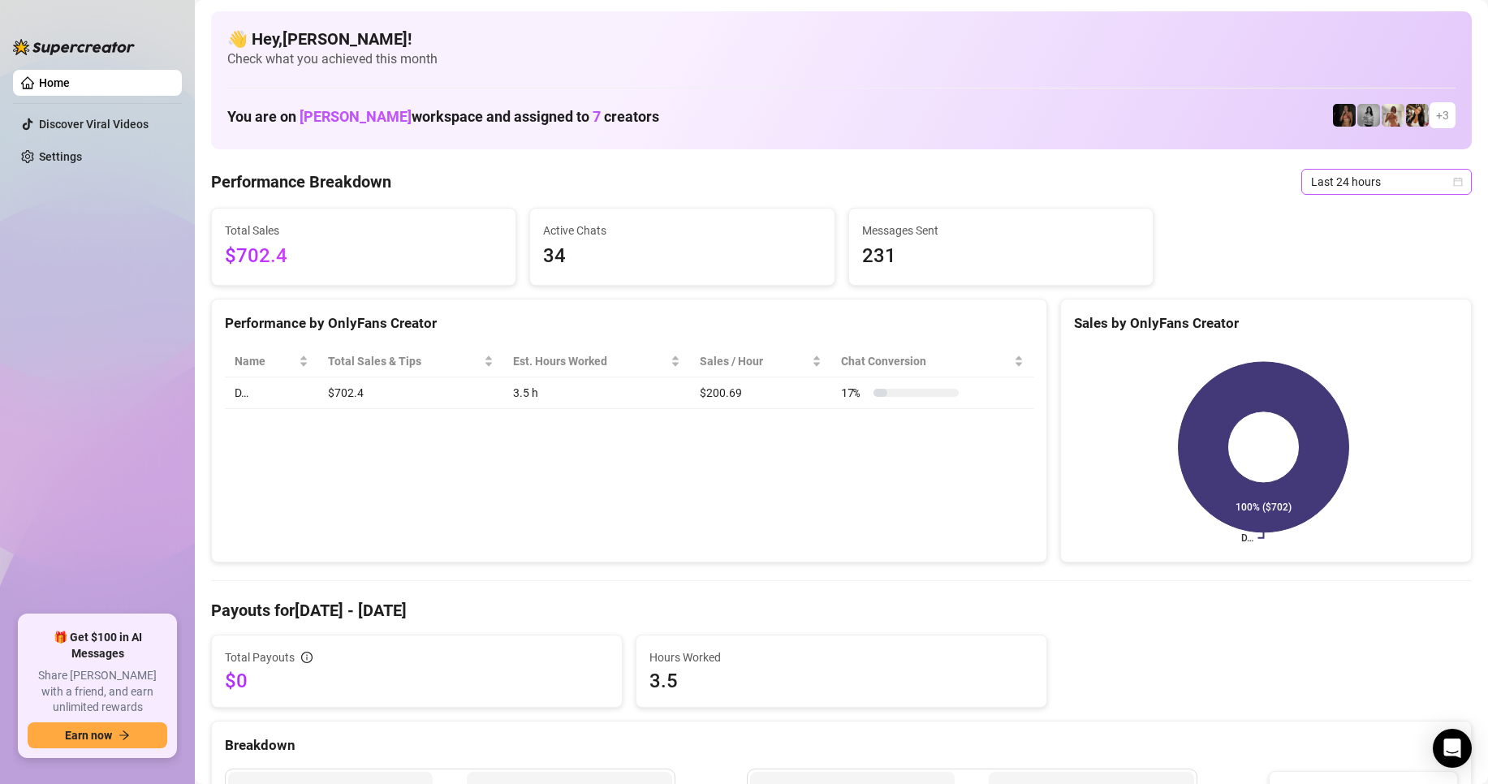
click at [1391, 173] on span "Last 24 hours" at bounding box center [1386, 182] width 151 height 24
click at [1345, 237] on div "Last 7 days" at bounding box center [1372, 240] width 144 height 18
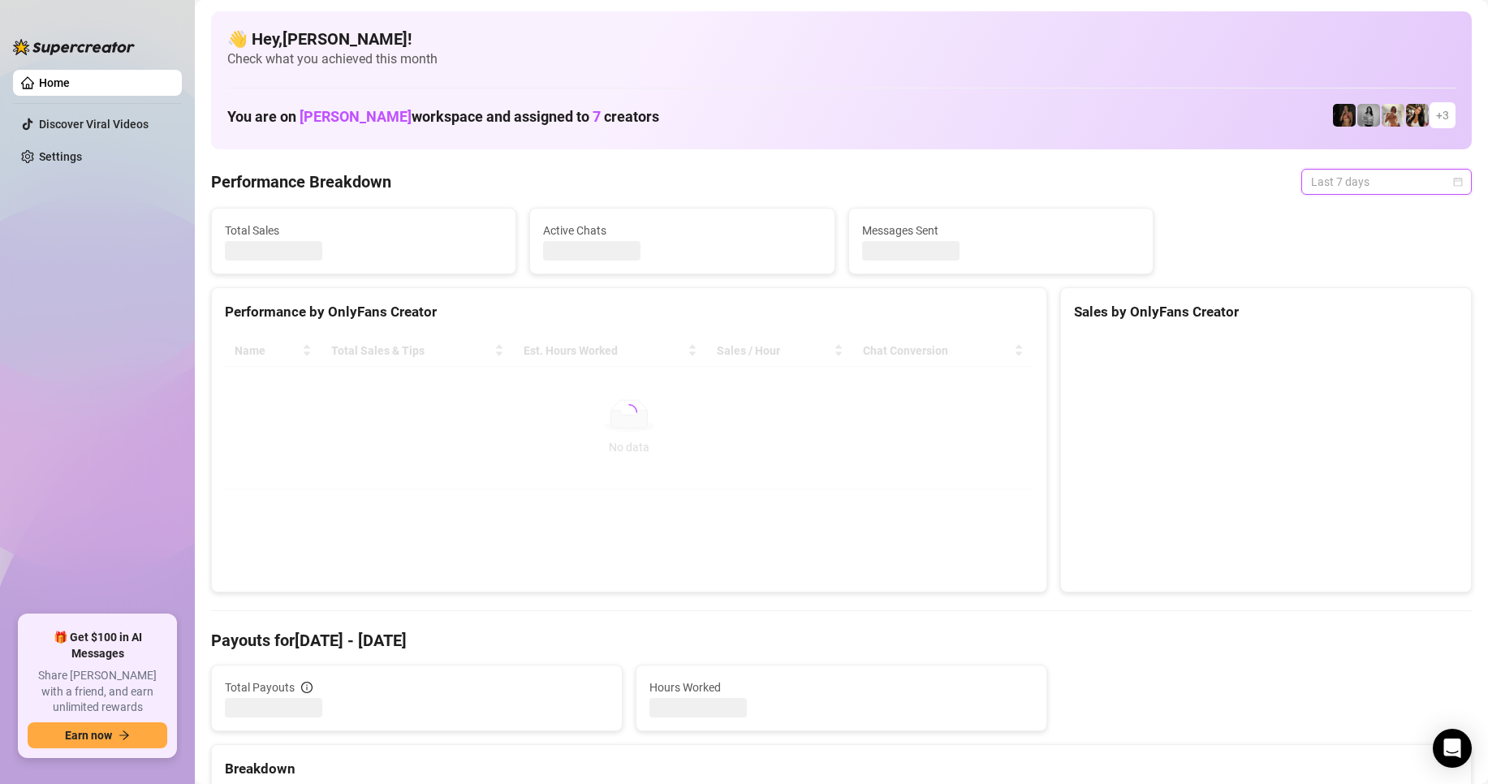
click at [1399, 180] on span "Last 7 days" at bounding box center [1386, 182] width 151 height 24
click at [1376, 209] on div "Last 24 hours" at bounding box center [1372, 214] width 144 height 18
